Goal: Transaction & Acquisition: Purchase product/service

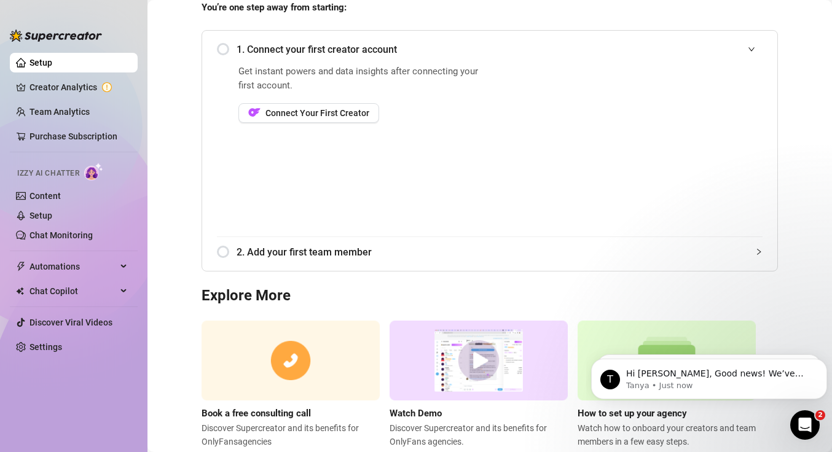
scroll to position [148, 0]
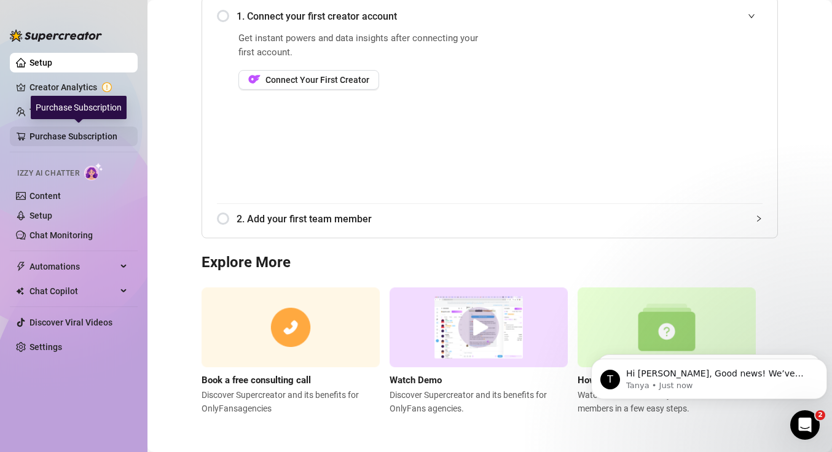
click at [68, 140] on link "Purchase Subscription" at bounding box center [78, 137] width 98 height 20
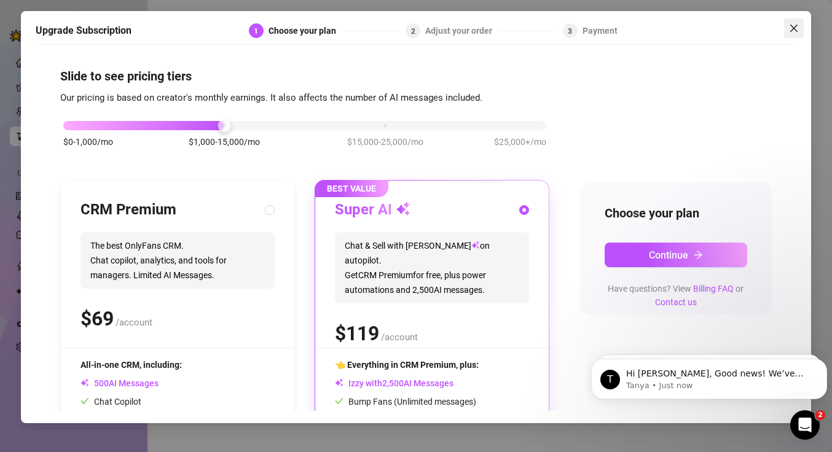
click at [795, 31] on icon "close" at bounding box center [794, 28] width 10 height 10
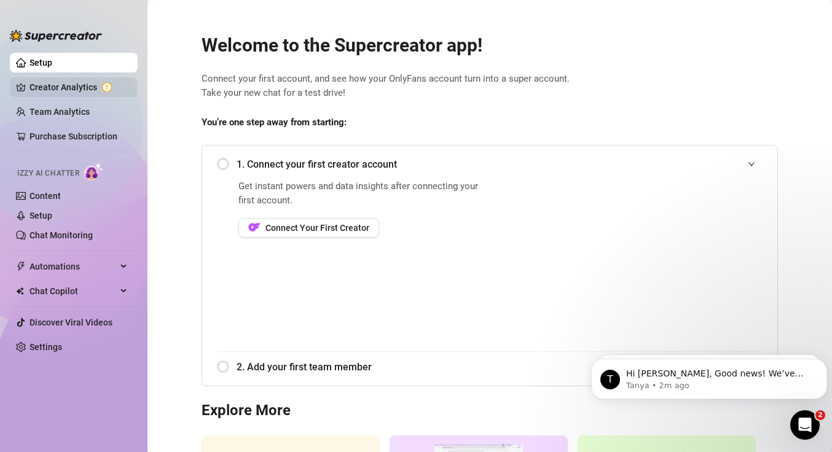
click at [77, 82] on link "Creator Analytics" at bounding box center [78, 87] width 98 height 20
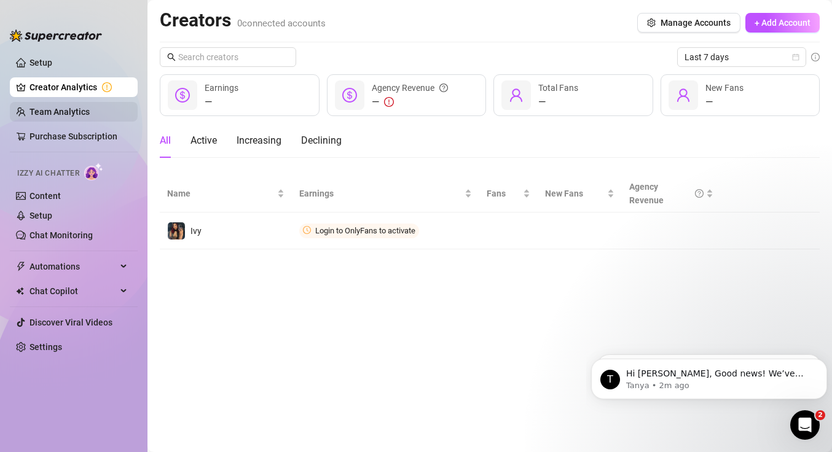
click at [71, 109] on link "Team Analytics" at bounding box center [59, 112] width 60 height 10
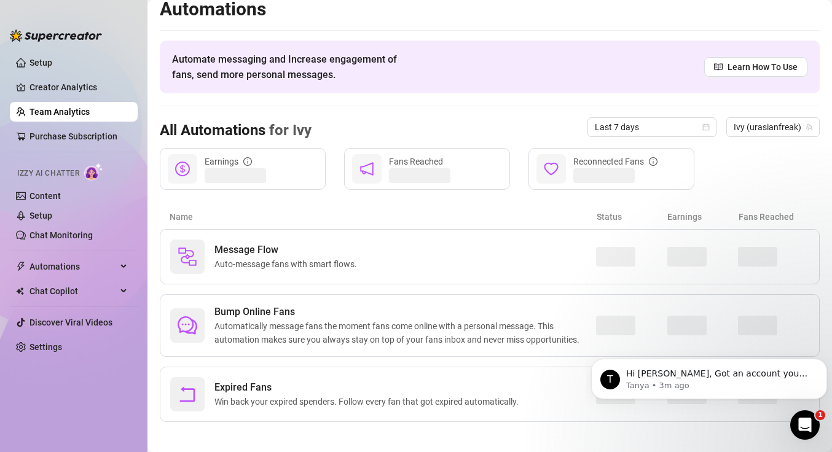
scroll to position [18, 0]
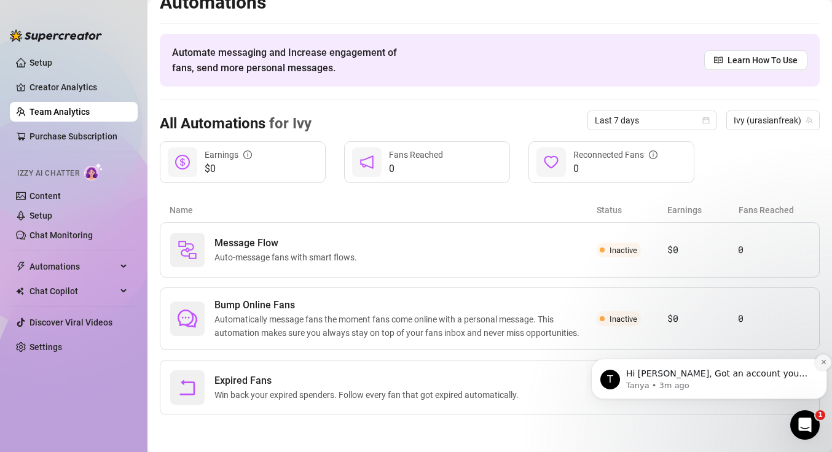
click at [822, 364] on icon "Dismiss notification" at bounding box center [823, 362] width 7 height 7
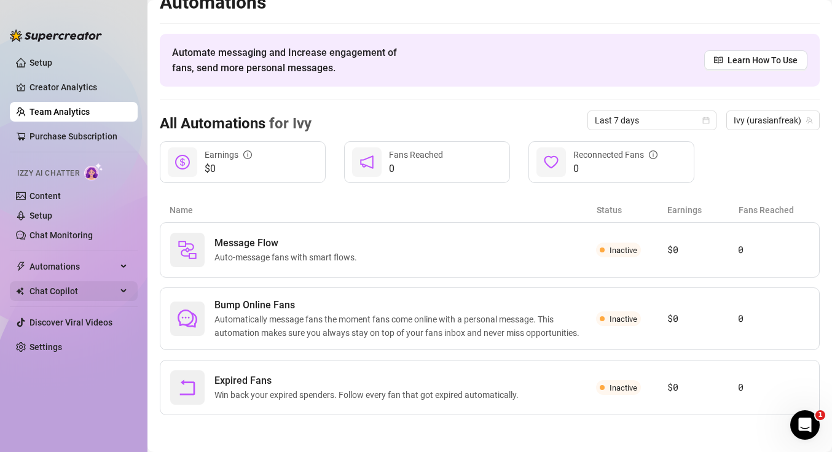
click at [93, 287] on span "Chat Copilot" at bounding box center [72, 291] width 87 height 20
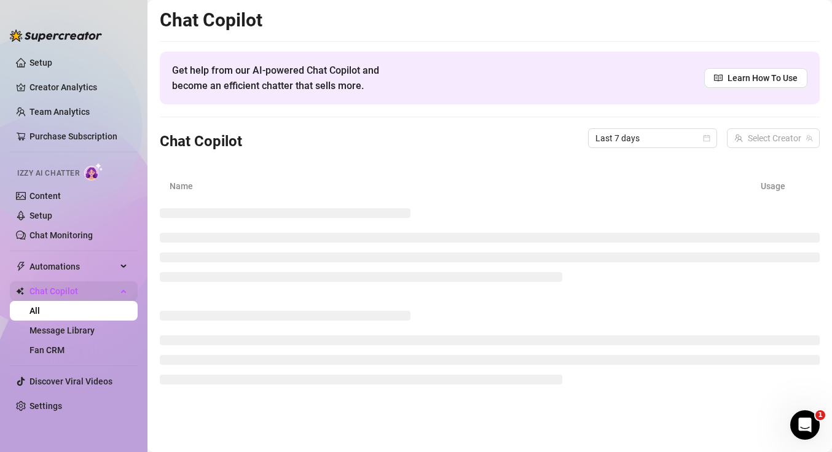
click at [93, 287] on span "Chat Copilot" at bounding box center [72, 291] width 87 height 20
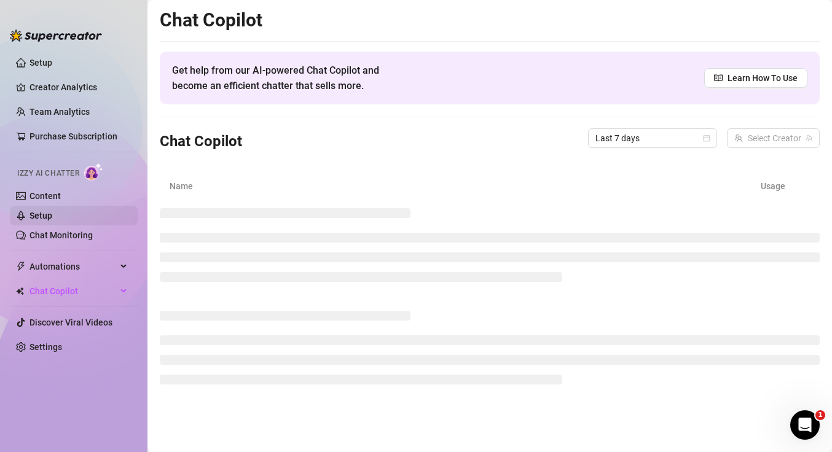
click at [52, 217] on link "Setup" at bounding box center [40, 216] width 23 height 10
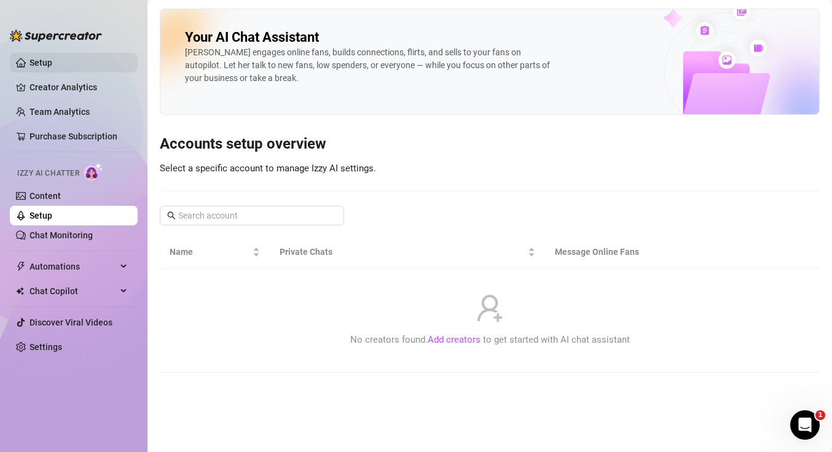
click at [52, 61] on link "Setup" at bounding box center [40, 63] width 23 height 10
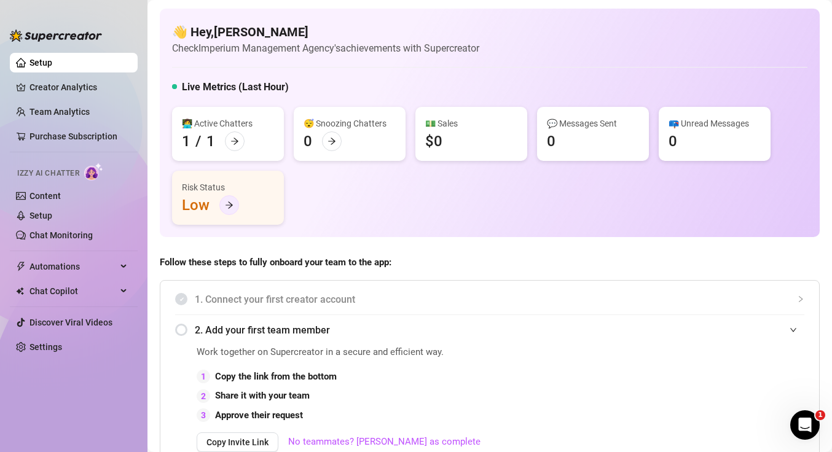
click at [232, 207] on icon "arrow-right" at bounding box center [229, 205] width 9 height 9
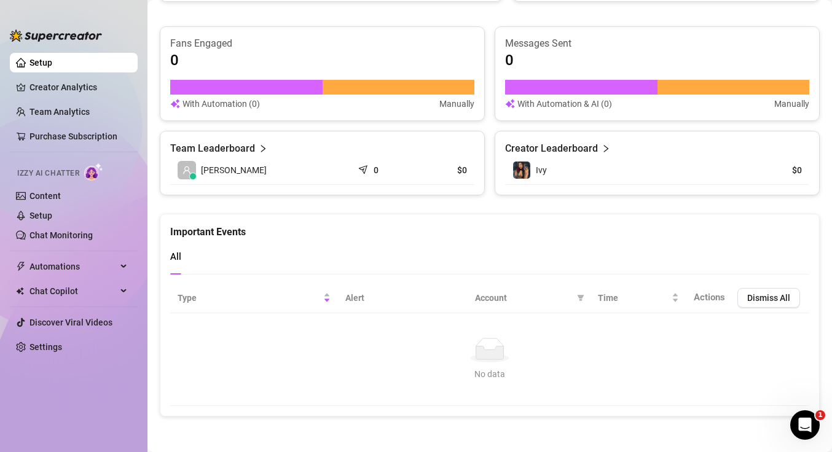
scroll to position [753, 0]
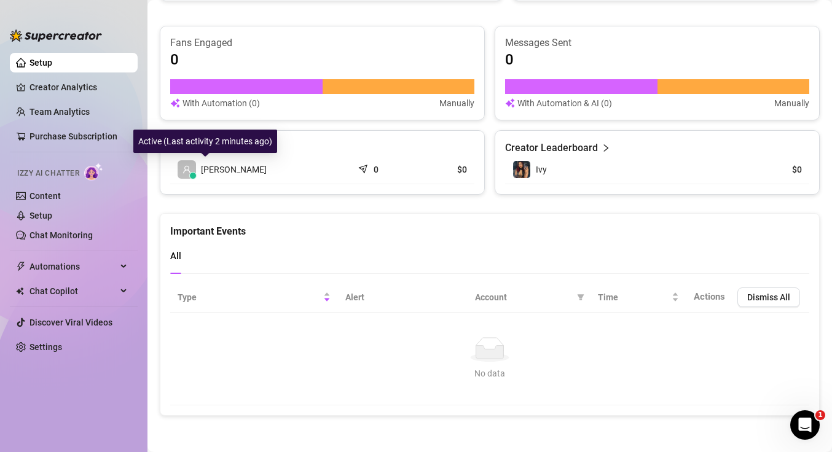
click at [217, 174] on span "[PERSON_NAME]" at bounding box center [234, 170] width 66 height 14
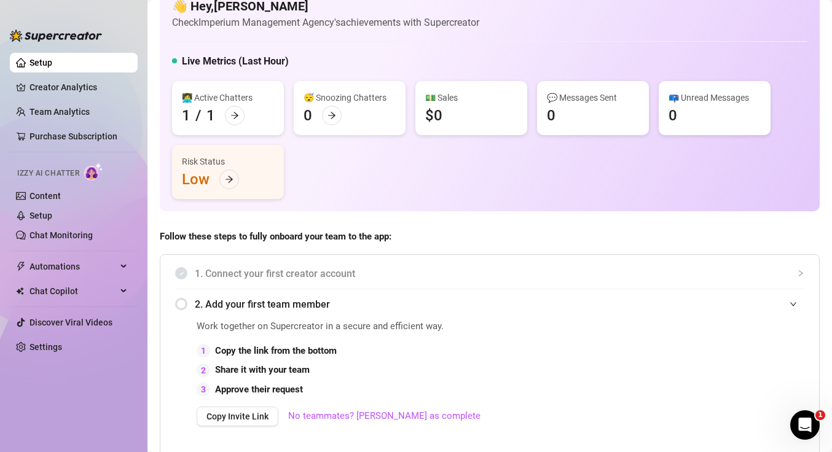
scroll to position [0, 0]
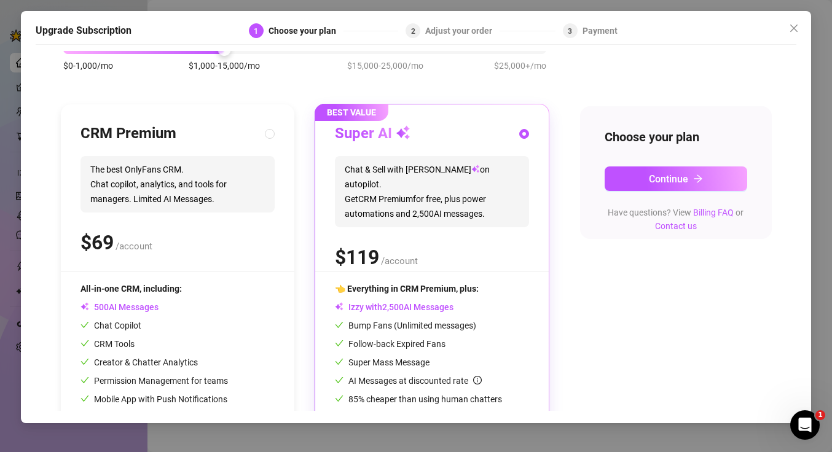
scroll to position [120, 0]
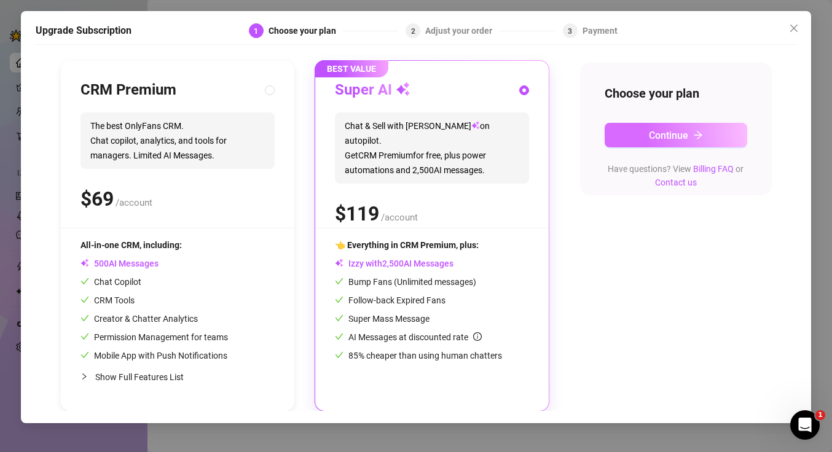
click at [656, 133] on span "Continue" at bounding box center [668, 136] width 39 height 12
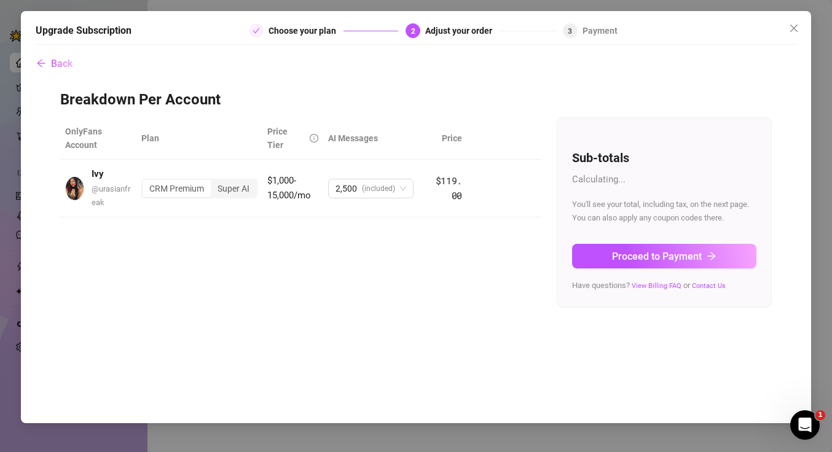
scroll to position [0, 0]
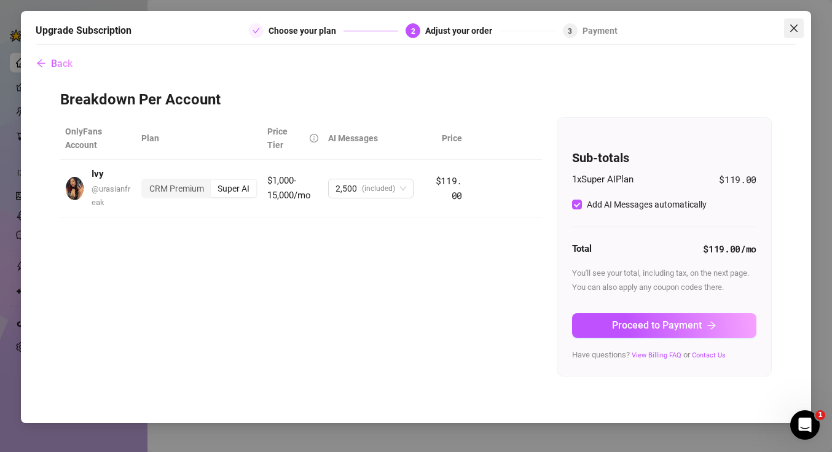
click at [793, 26] on icon "close" at bounding box center [794, 28] width 10 height 10
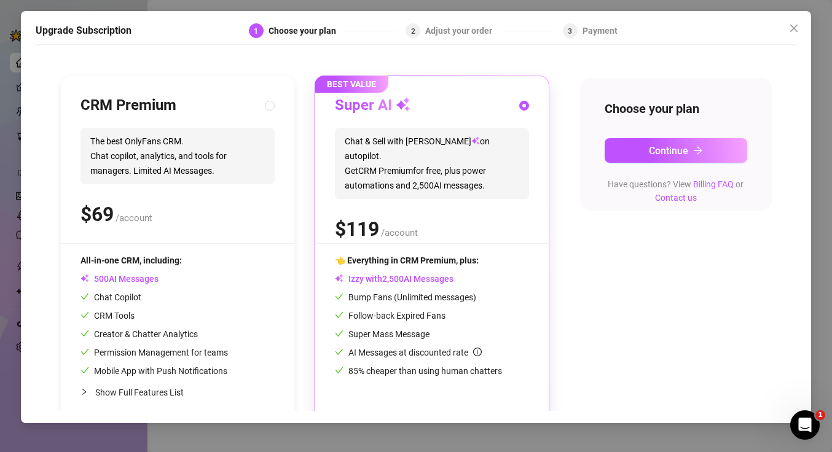
scroll to position [106, 0]
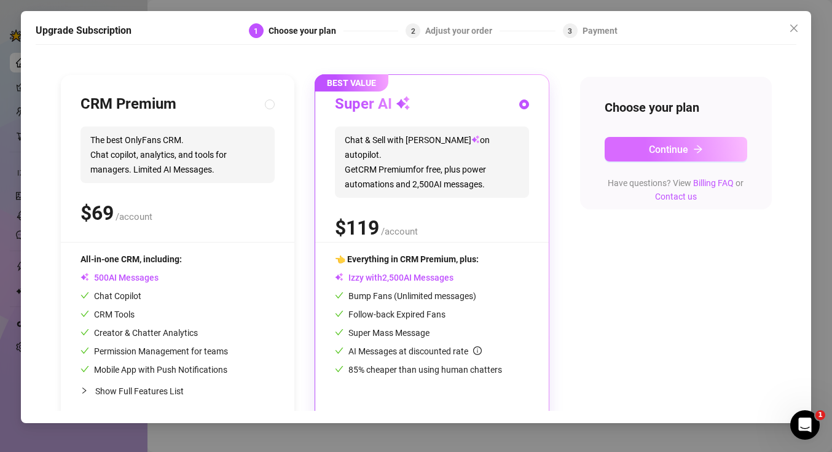
click at [658, 157] on button "Continue" at bounding box center [675, 149] width 143 height 25
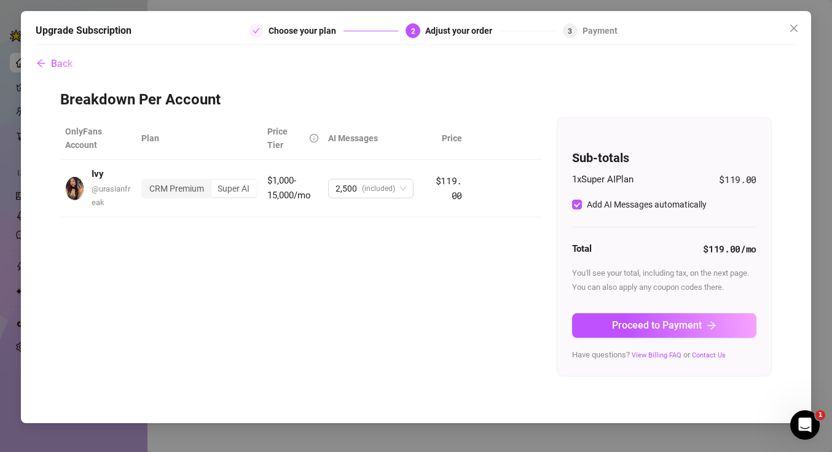
scroll to position [0, 0]
click at [409, 188] on div "2,500 (included)" at bounding box center [370, 189] width 85 height 20
click at [268, 285] on div "OnlyFans Account Plan Price Tier AI Messages Price Ivy @ urasianfreak CRM Premi…" at bounding box center [415, 246] width 711 height 259
click at [649, 328] on span "Proceed to Payment" at bounding box center [657, 325] width 90 height 12
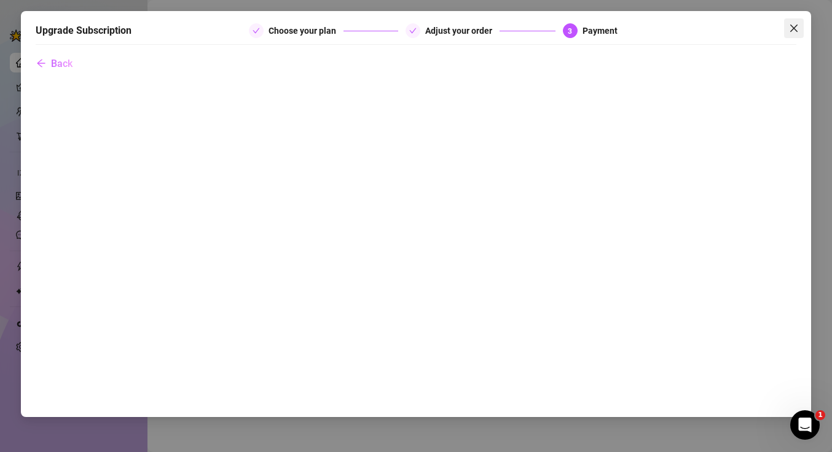
click at [792, 34] on button "Close" at bounding box center [794, 28] width 20 height 20
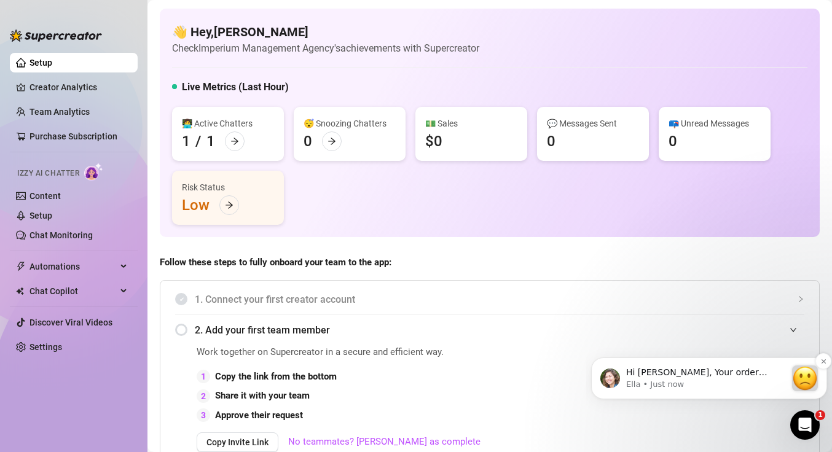
click at [690, 377] on p "Hi Caleb, Your order didn’t go through :slightly_frowning_face: Unfortunately, …" at bounding box center [706, 373] width 160 height 12
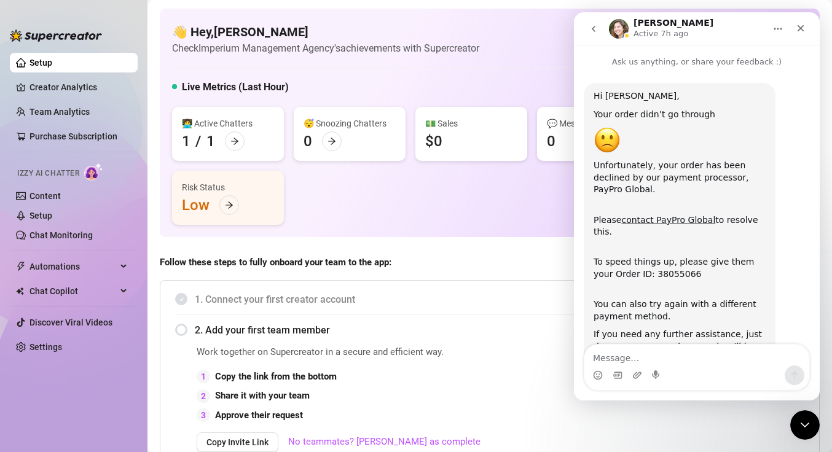
scroll to position [41, 0]
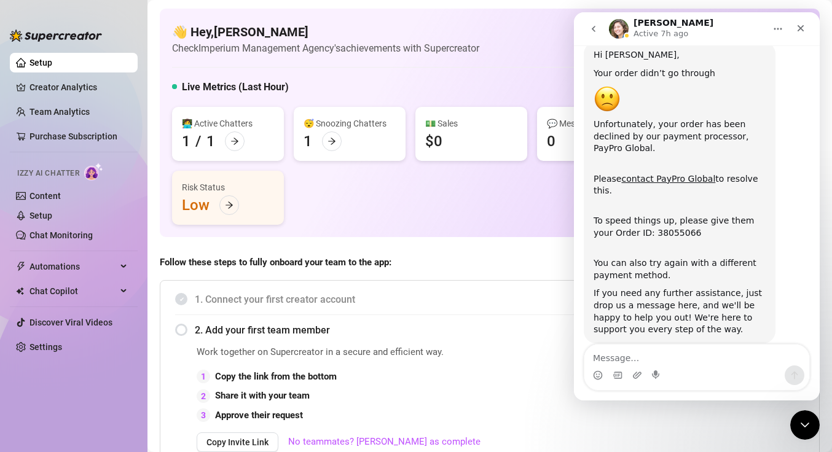
click at [526, 22] on div "👋 Hey, Caleb Craig Check Imperium Management Agency's achievements with Supercr…" at bounding box center [490, 123] width 660 height 228
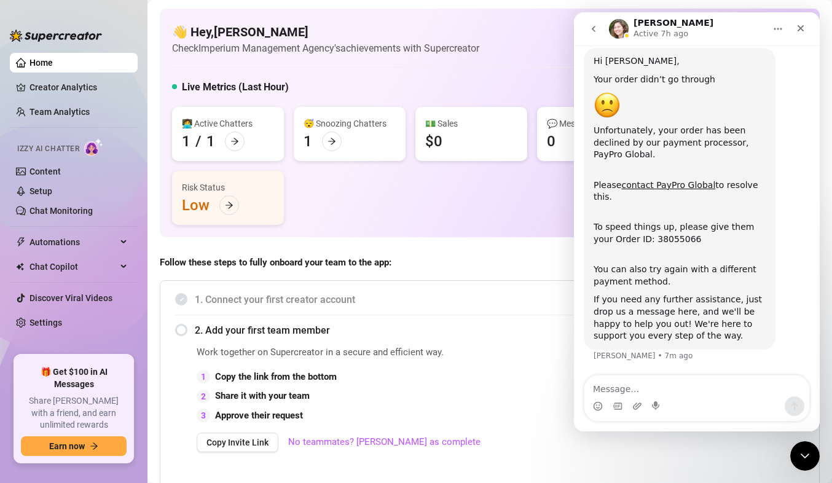
scroll to position [10, 0]
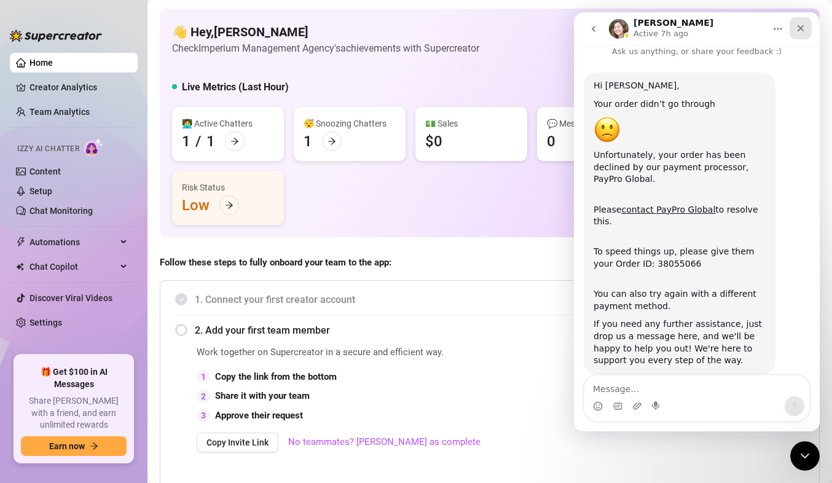
click at [805, 25] on icon "Close" at bounding box center [800, 28] width 10 height 10
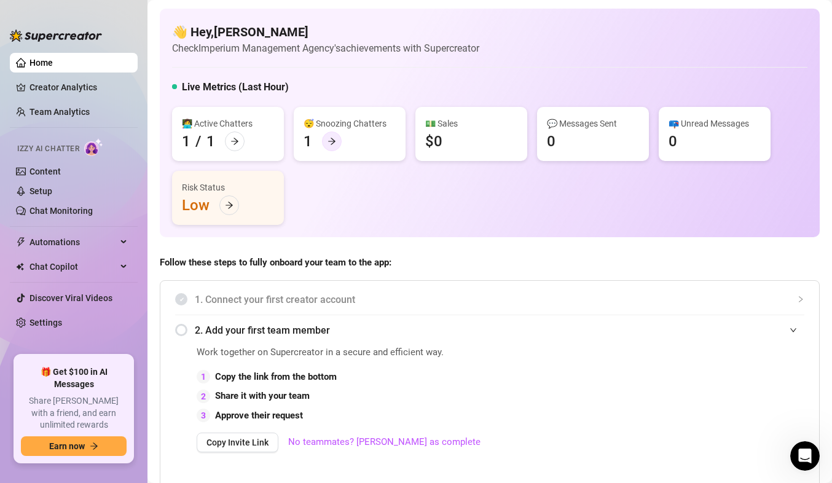
click at [332, 143] on icon "arrow-right" at bounding box center [331, 141] width 7 height 7
